Goal: Transaction & Acquisition: Purchase product/service

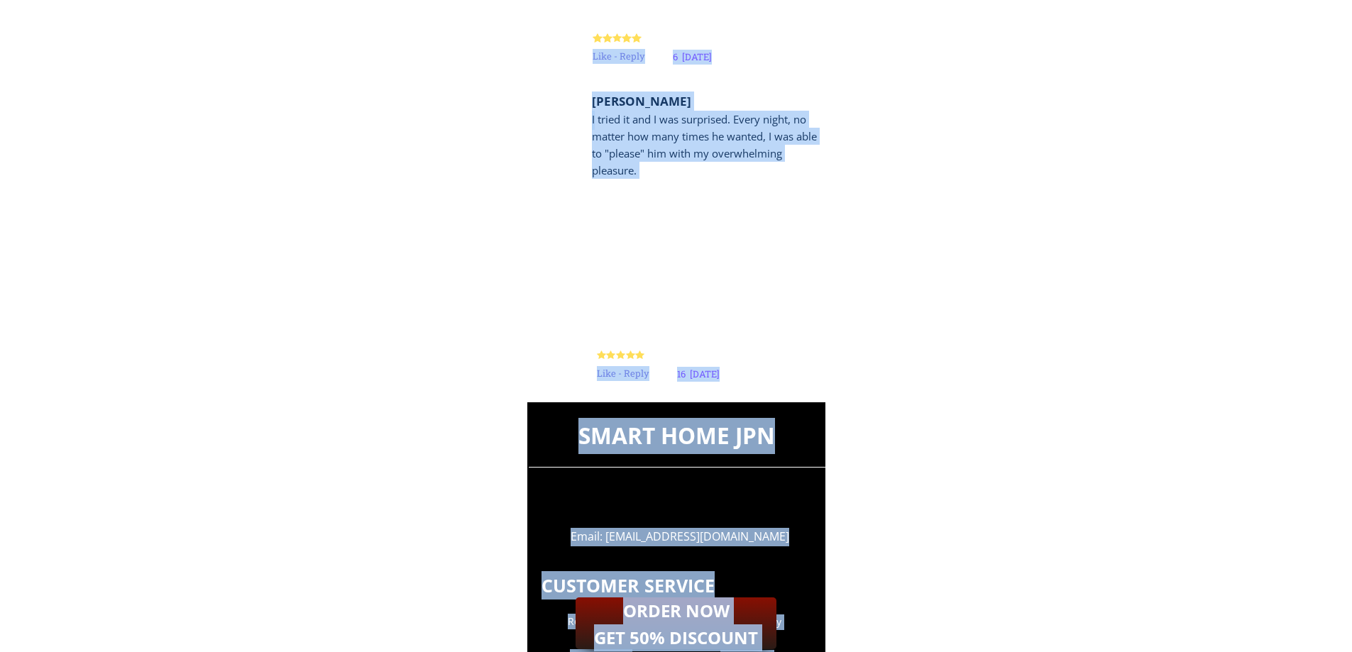
scroll to position [14005, 0]
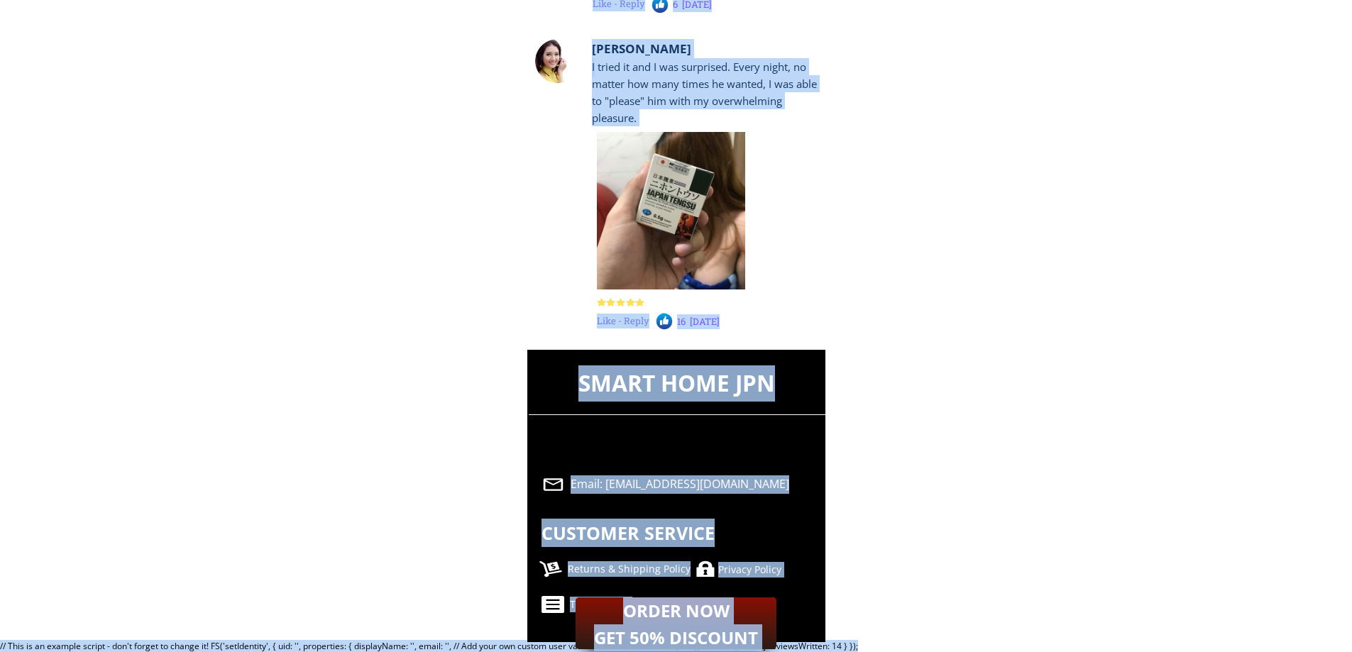
click at [753, 568] on div "Privacy Policy" at bounding box center [793, 570] width 151 height 16
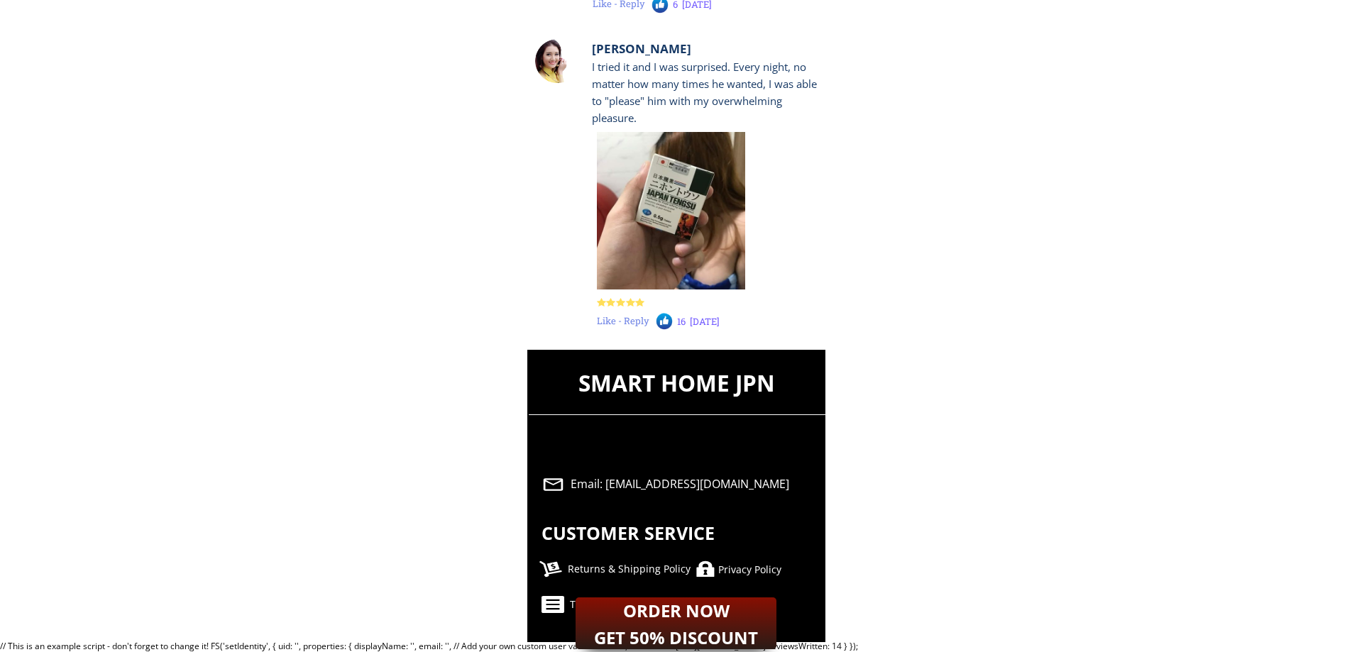
click at [727, 571] on div "Privacy Policy" at bounding box center [793, 570] width 151 height 16
click at [730, 569] on div "Privacy Policy" at bounding box center [793, 570] width 151 height 16
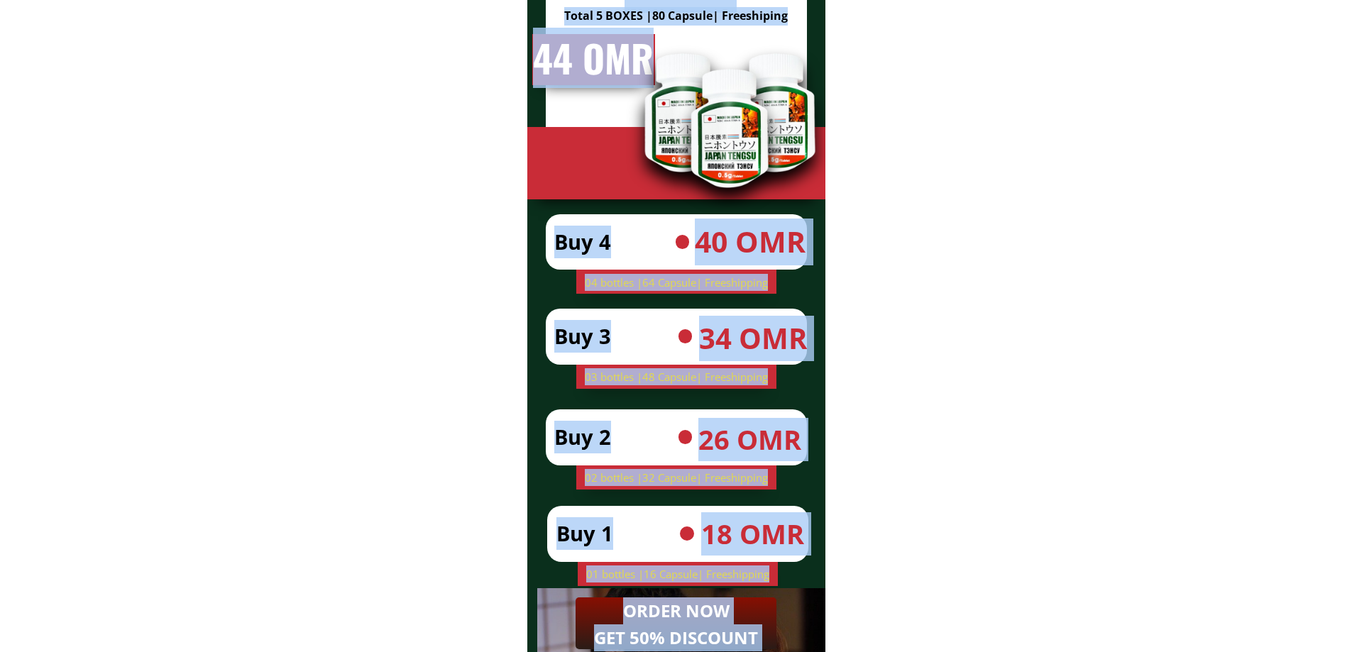
scroll to position [5204, 0]
